Goal: Use online tool/utility: Utilize a website feature to perform a specific function

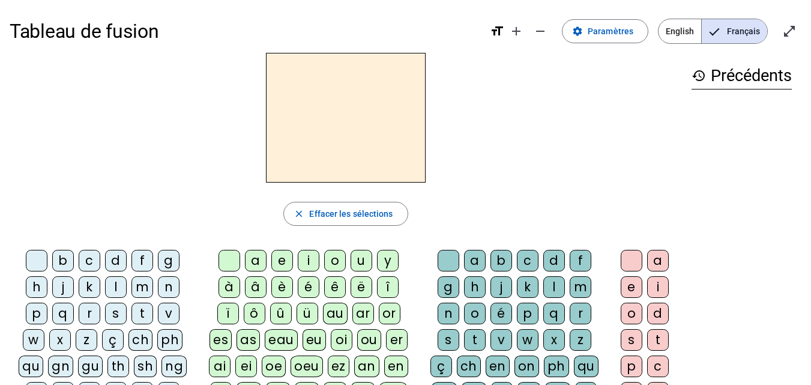
click at [139, 287] on div "m" at bounding box center [143, 287] width 22 height 22
click at [256, 259] on div "a" at bounding box center [256, 261] width 22 height 22
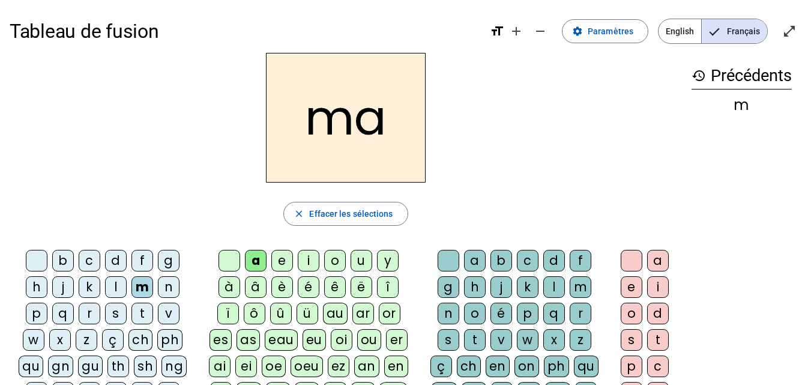
click at [549, 289] on div "l" at bounding box center [554, 287] width 22 height 22
click at [312, 256] on div "i" at bounding box center [309, 261] width 22 height 22
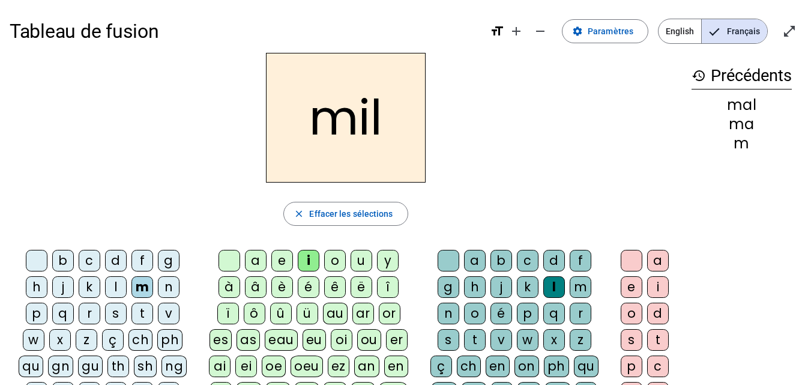
click at [118, 313] on div "s" at bounding box center [116, 314] width 22 height 22
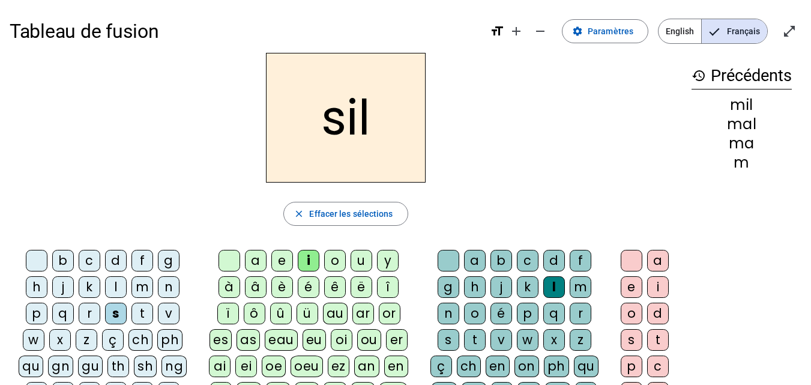
click at [441, 262] on div at bounding box center [449, 261] width 22 height 22
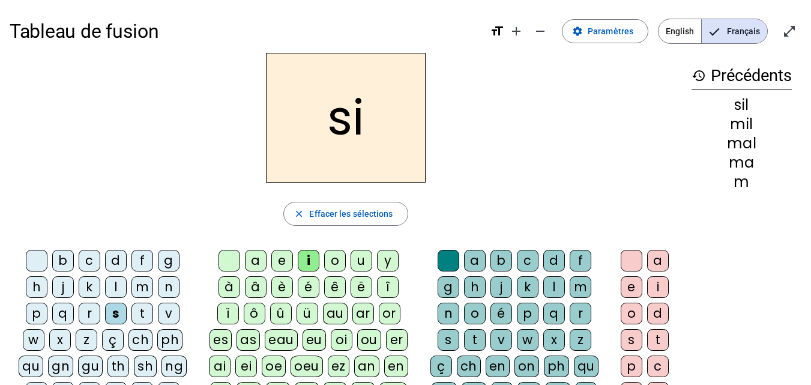
click at [258, 259] on div "a" at bounding box center [256, 261] width 22 height 22
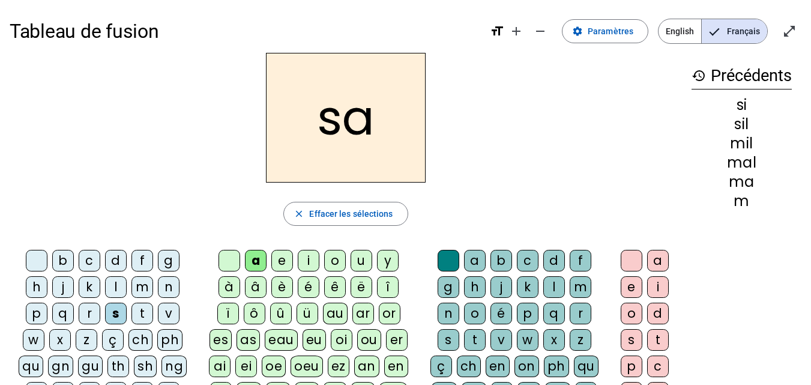
click at [360, 257] on div "u" at bounding box center [362, 261] width 22 height 22
click at [120, 258] on div "d" at bounding box center [116, 261] width 22 height 22
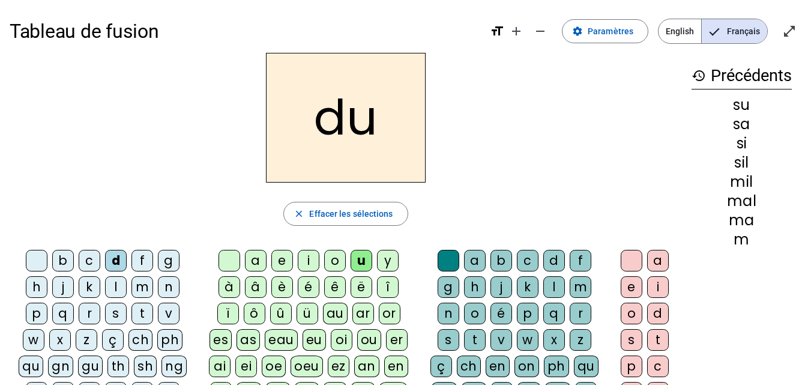
click at [119, 310] on div "s" at bounding box center [116, 314] width 22 height 22
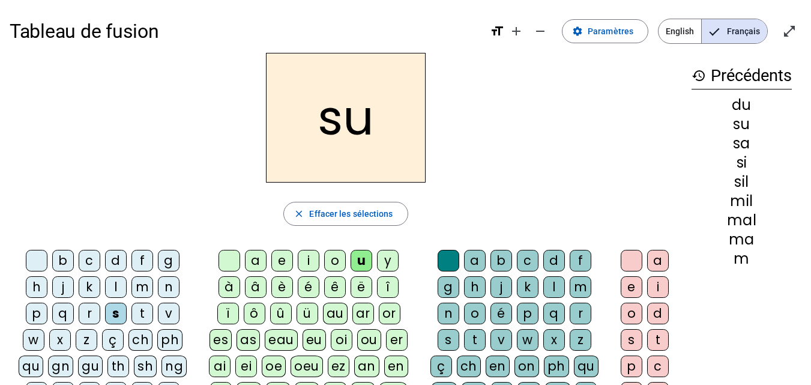
click at [115, 256] on div "d" at bounding box center [116, 261] width 22 height 22
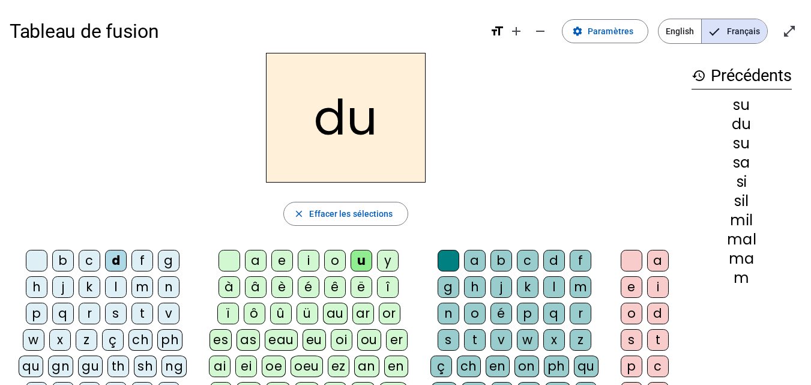
click at [110, 308] on div "s" at bounding box center [116, 314] width 22 height 22
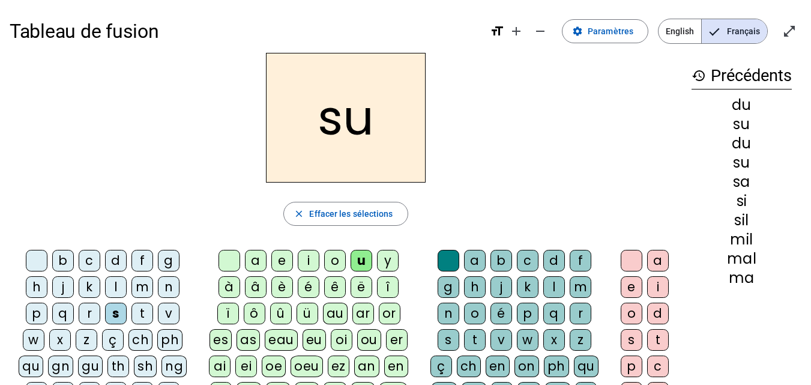
click at [574, 306] on div "r" at bounding box center [581, 314] width 22 height 22
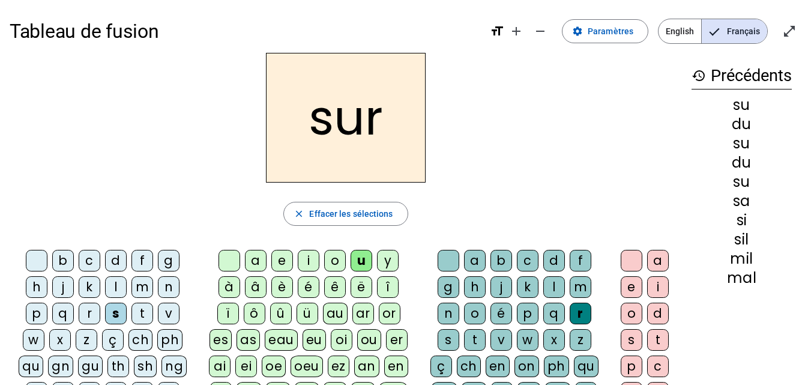
click at [139, 285] on div "m" at bounding box center [143, 287] width 22 height 22
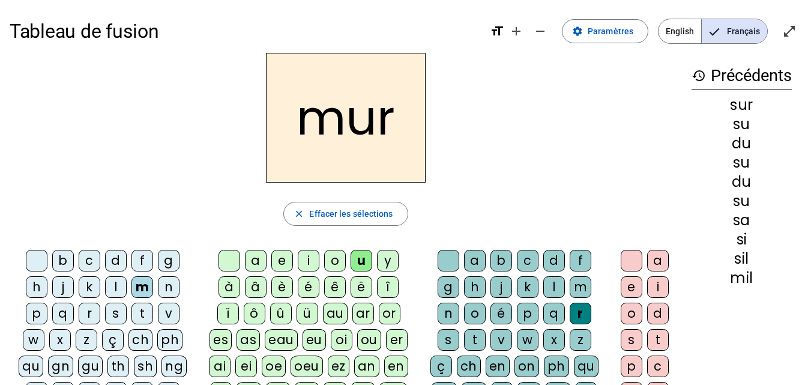
click at [112, 265] on div "d" at bounding box center [116, 261] width 22 height 22
